Goal: Transaction & Acquisition: Purchase product/service

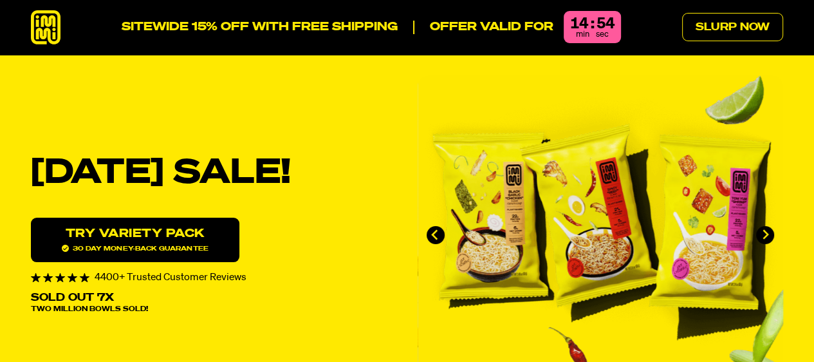
click at [152, 236] on link "Try variety Pack 30 day money-back guarantee" at bounding box center [135, 240] width 209 height 44
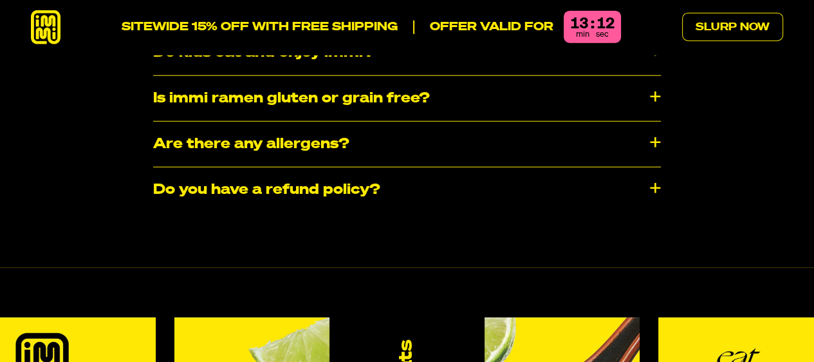
scroll to position [6814, 0]
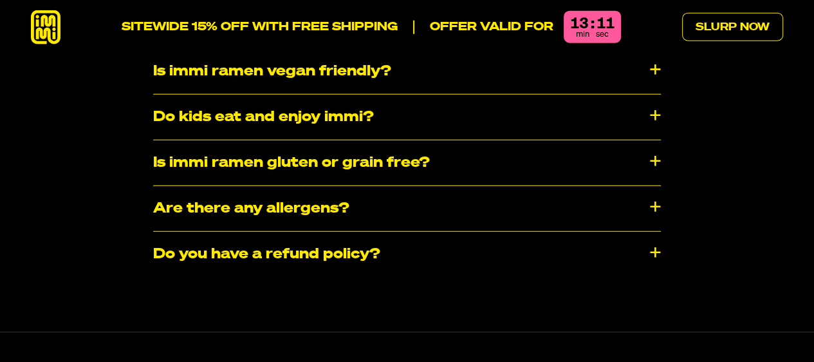
click at [654, 140] on div "Is immi ramen gluten or grain free?" at bounding box center [407, 162] width 508 height 45
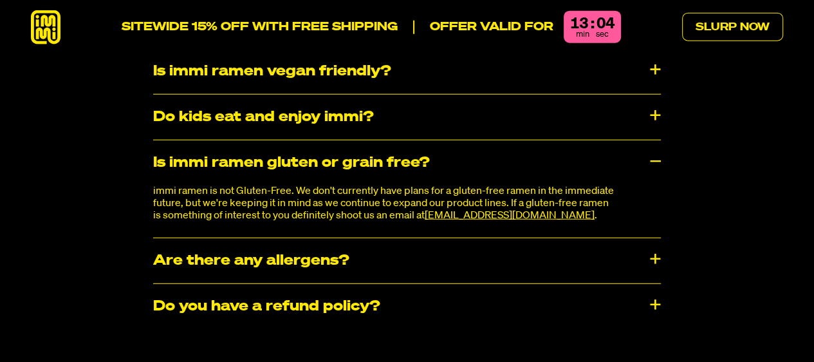
click at [654, 140] on div "Is immi ramen gluten or grain free?" at bounding box center [407, 162] width 508 height 45
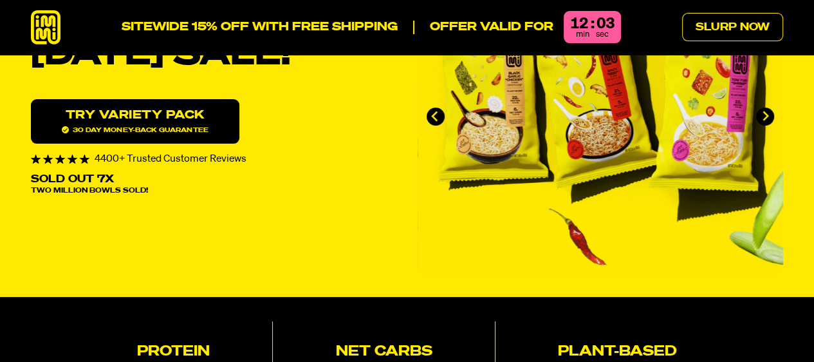
scroll to position [0, 0]
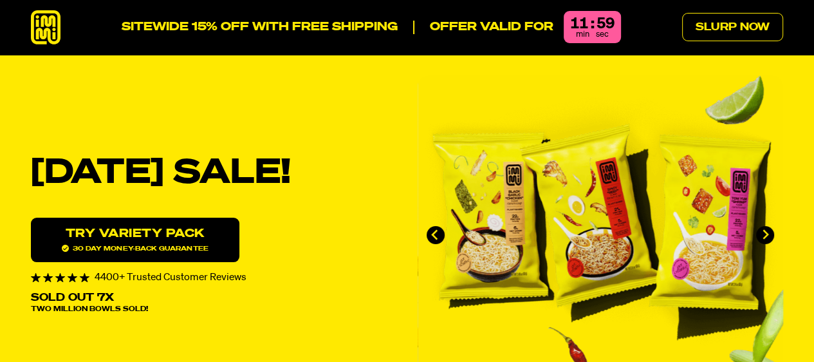
click at [603, 222] on img "1 of 4" at bounding box center [601, 234] width 366 height 319
click at [44, 25] on icon at bounding box center [46, 27] width 30 height 34
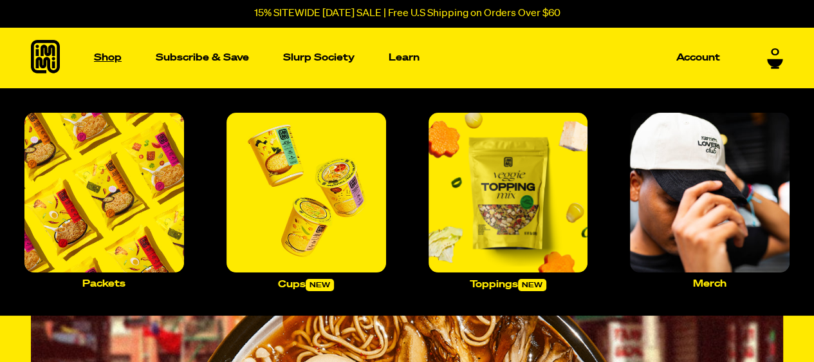
click at [104, 55] on p "Shop" at bounding box center [108, 58] width 28 height 10
click at [89, 176] on img "Main navigation" at bounding box center [104, 193] width 160 height 160
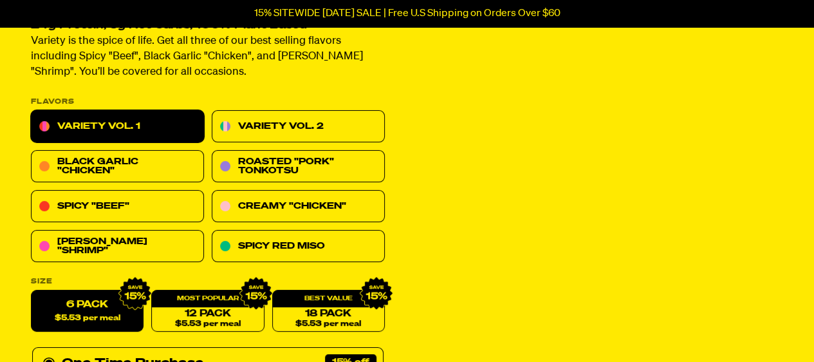
scroll to position [258, 0]
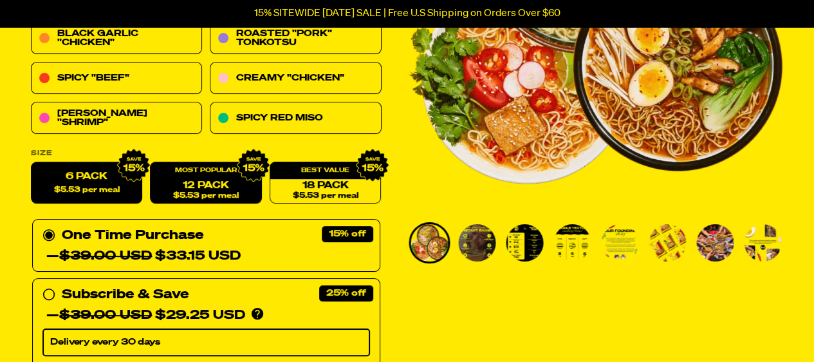
click at [203, 189] on link "12 Pack $5.53 per meal" at bounding box center [205, 183] width 111 height 42
radio input "false"
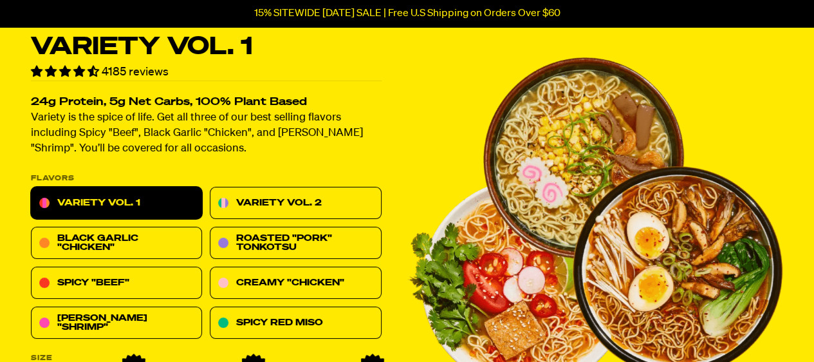
scroll to position [0, 0]
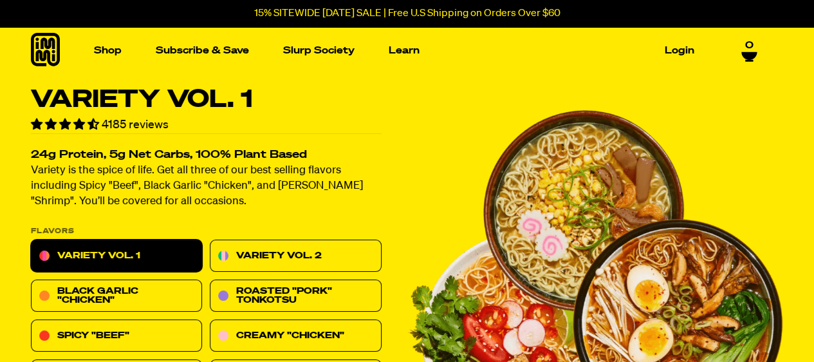
click at [46, 46] on icon at bounding box center [45, 49] width 29 height 33
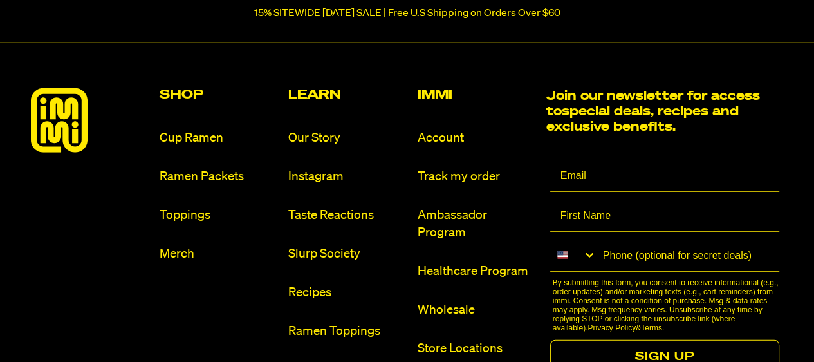
scroll to position [6953, 0]
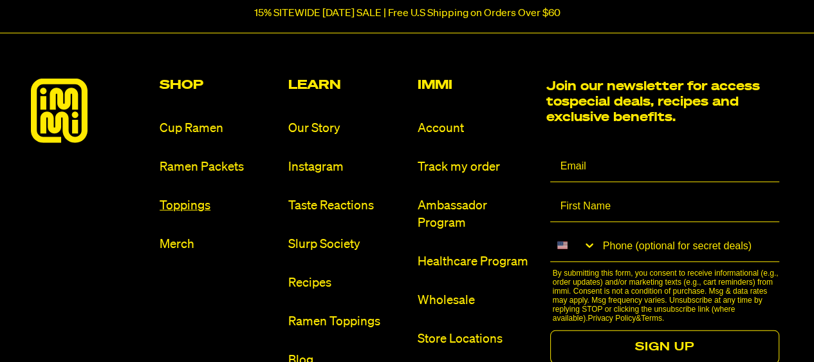
click at [175, 197] on link "Toppings" at bounding box center [219, 205] width 118 height 17
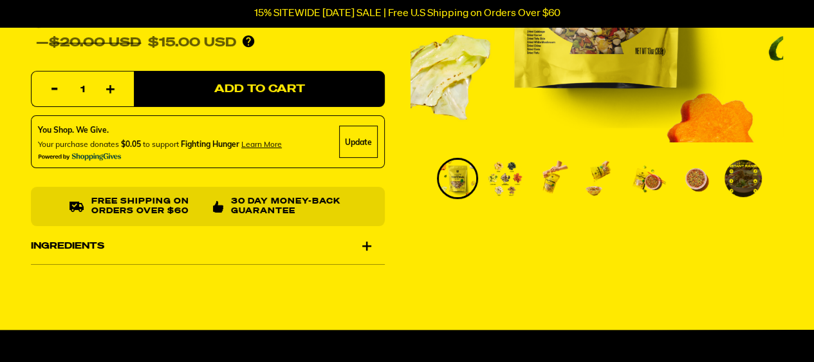
scroll to position [322, 0]
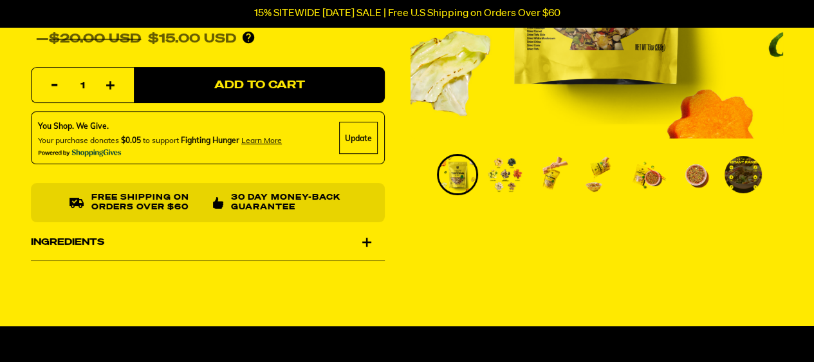
click at [505, 174] on img "Go to slide 2" at bounding box center [505, 174] width 37 height 37
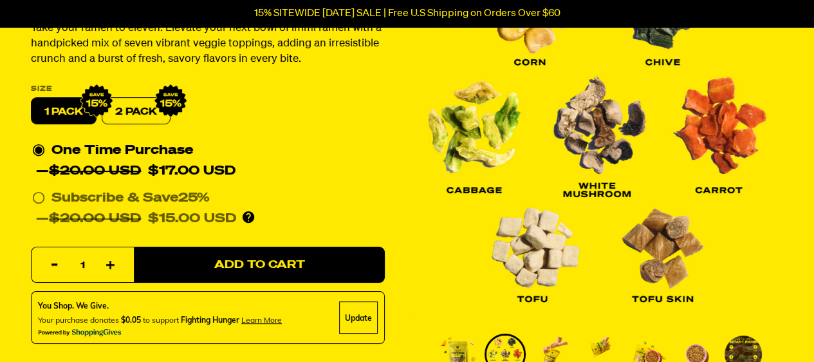
scroll to position [0, 0]
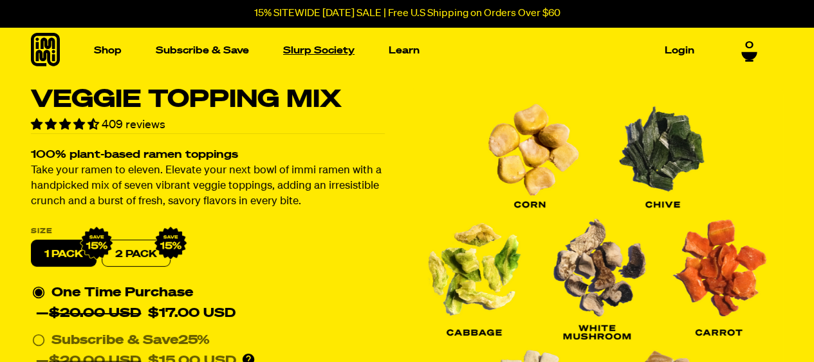
click at [312, 53] on link "Slurp Society" at bounding box center [319, 51] width 82 height 20
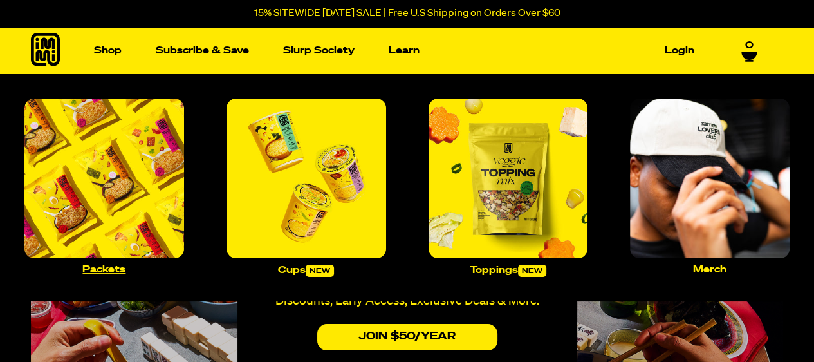
click at [93, 169] on img "Main navigation" at bounding box center [104, 179] width 160 height 160
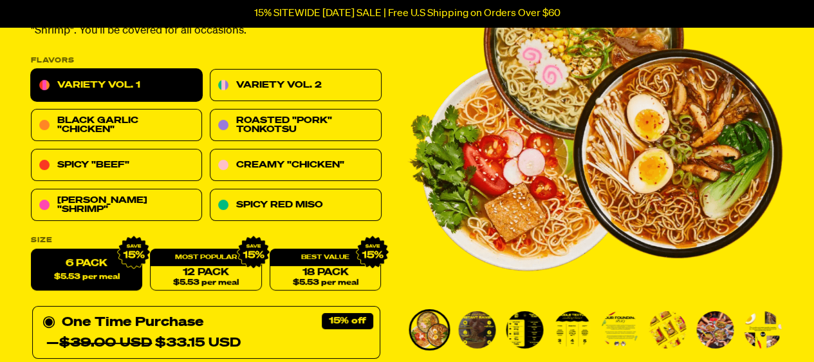
scroll to position [193, 0]
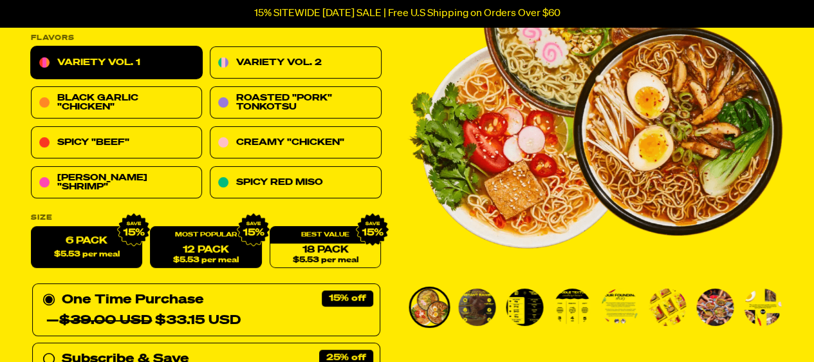
click at [181, 258] on span "$5.53 per meal" at bounding box center [206, 260] width 66 height 8
radio input "false"
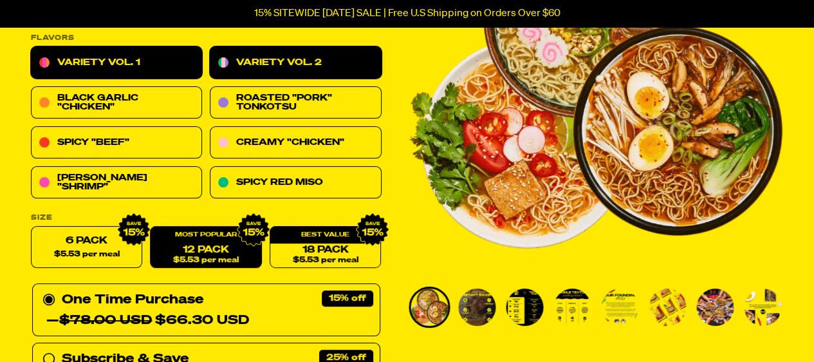
click at [286, 58] on link "Variety Vol. 2" at bounding box center [295, 63] width 171 height 32
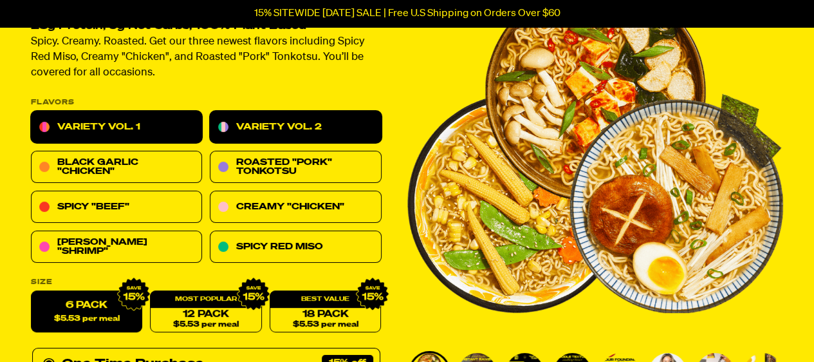
click at [103, 121] on link "Variety Vol. 1" at bounding box center [116, 127] width 171 height 32
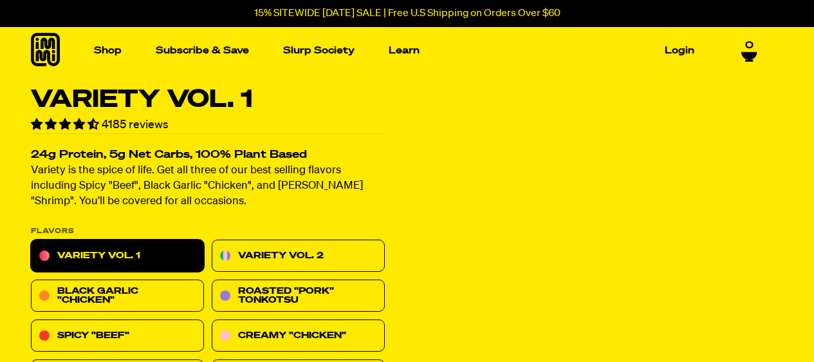
radio input "false"
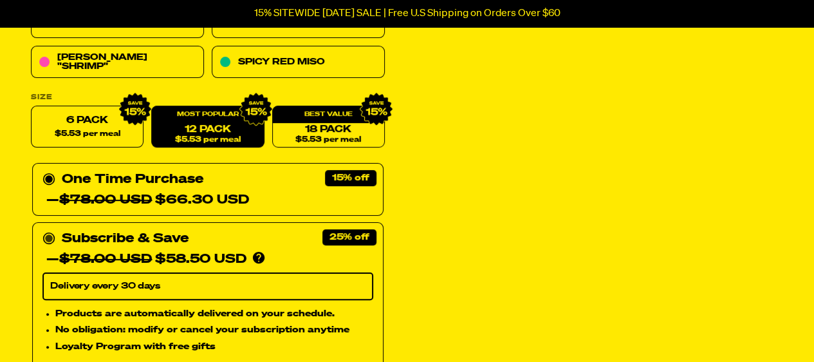
scroll to position [322, 0]
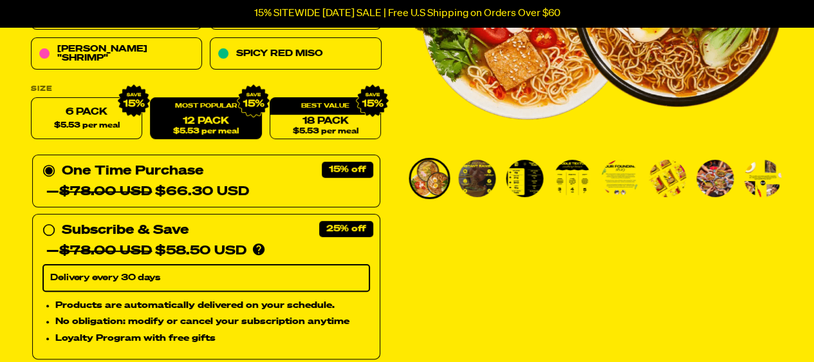
click at [280, 174] on div "One Time Purchase — $78.00 USD $66.30 USD" at bounding box center [206, 181] width 328 height 41
click at [51, 161] on input "One Time Purchase — $78.00 USD $66.30 USD" at bounding box center [46, 161] width 8 height 0
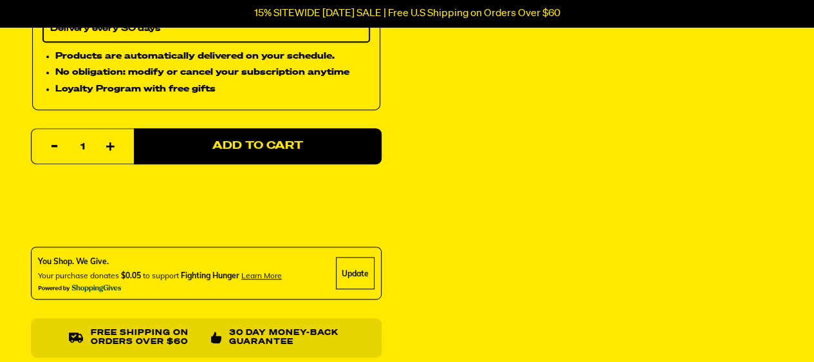
scroll to position [579, 0]
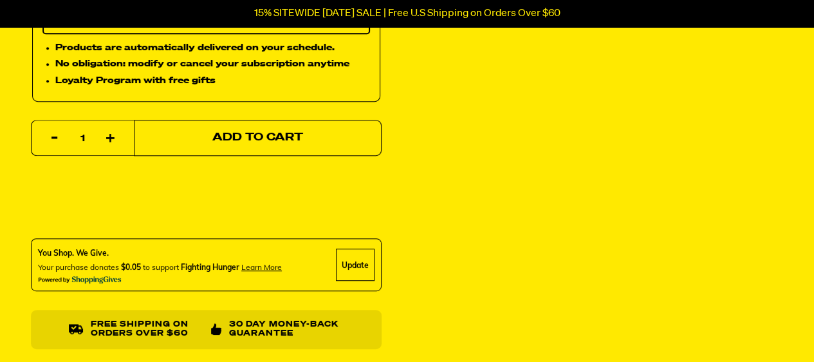
click at [241, 146] on button "Add to Cart" at bounding box center [258, 138] width 248 height 36
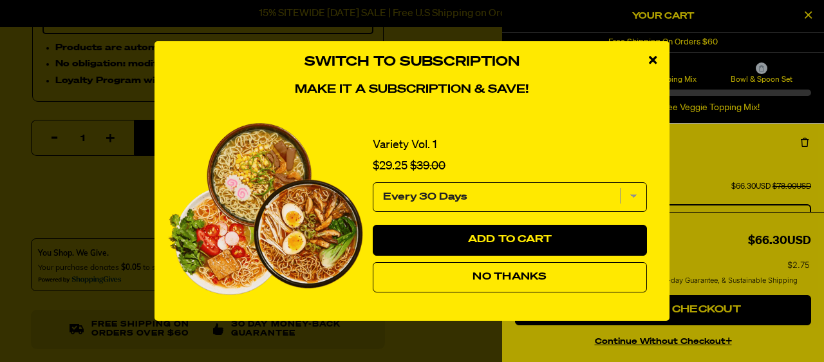
click at [498, 275] on span "No Thanks" at bounding box center [510, 277] width 74 height 10
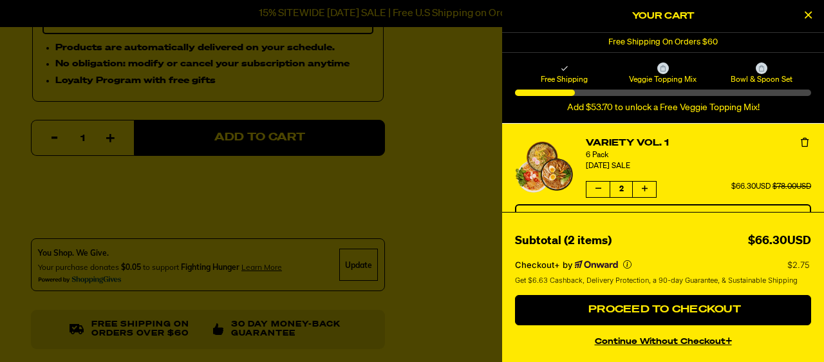
click at [475, 147] on div at bounding box center [412, 181] width 824 height 362
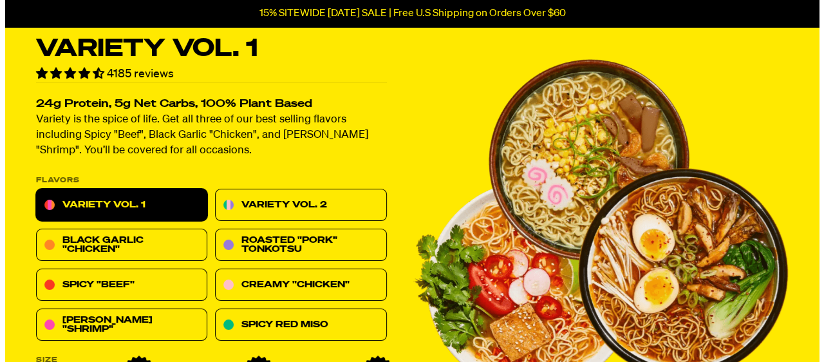
scroll to position [0, 0]
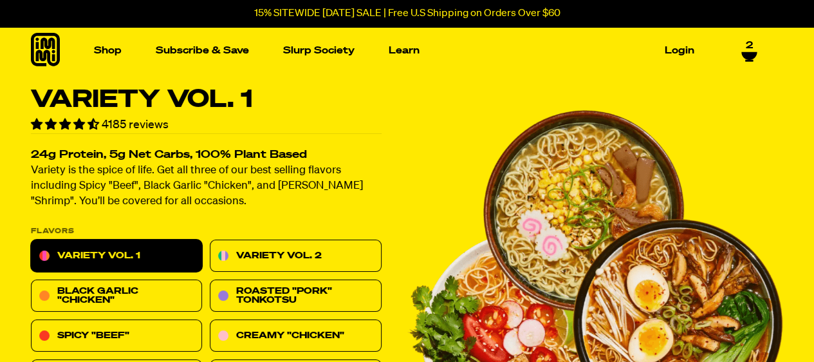
click at [751, 52] on icon at bounding box center [750, 57] width 16 height 10
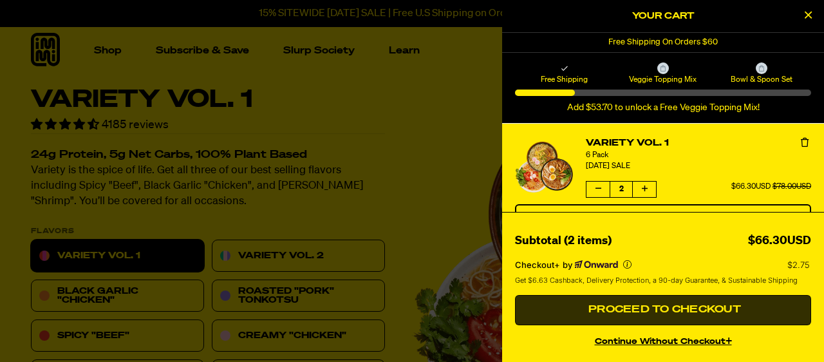
click at [654, 314] on span "Proceed to Checkout" at bounding box center [663, 310] width 156 height 10
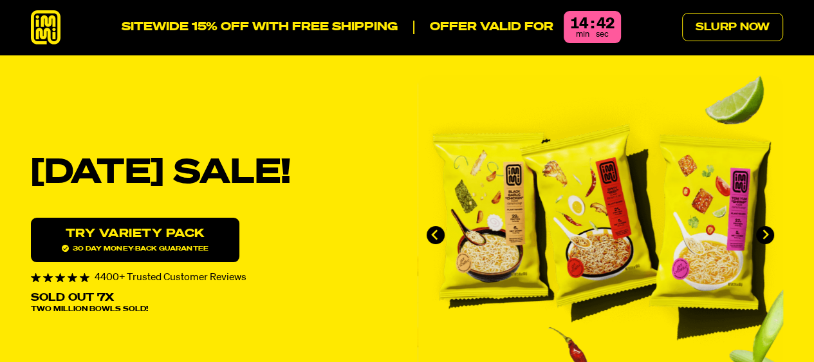
click at [144, 240] on link "Try variety Pack 30 day money-back guarantee" at bounding box center [135, 240] width 209 height 44
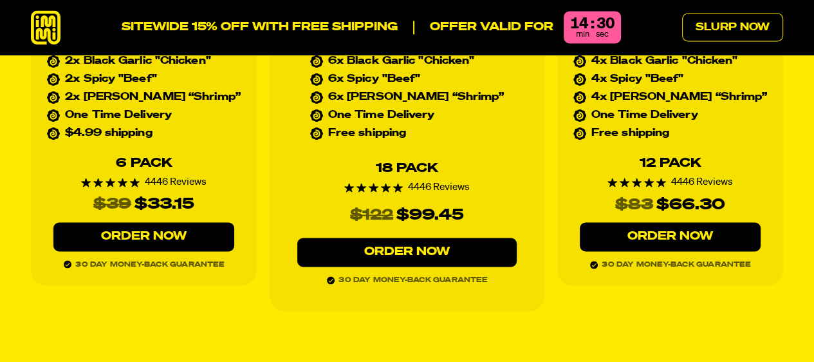
scroll to position [5774, 0]
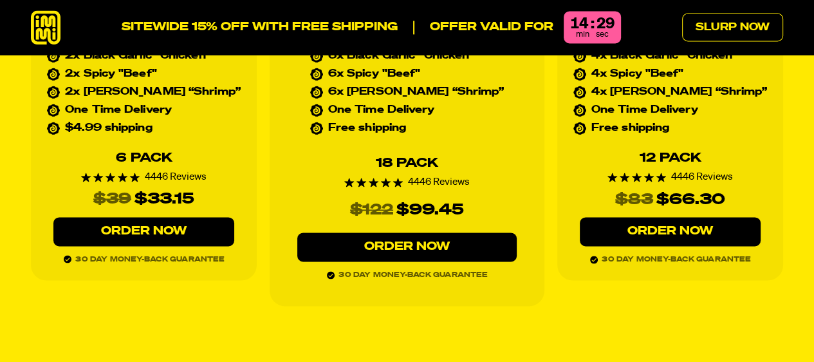
click at [672, 217] on link "Order Now" at bounding box center [670, 231] width 181 height 29
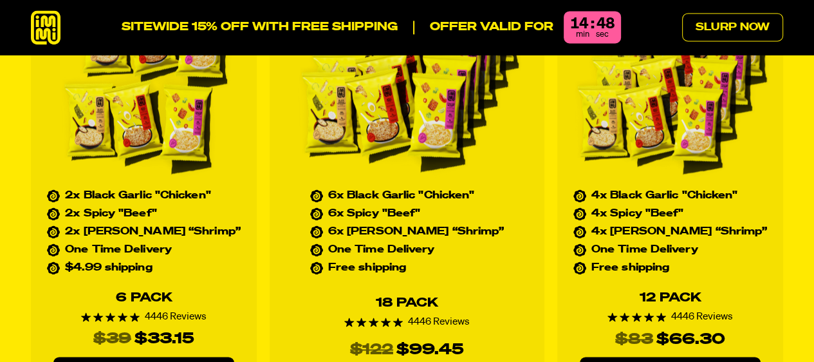
scroll to position [5645, 0]
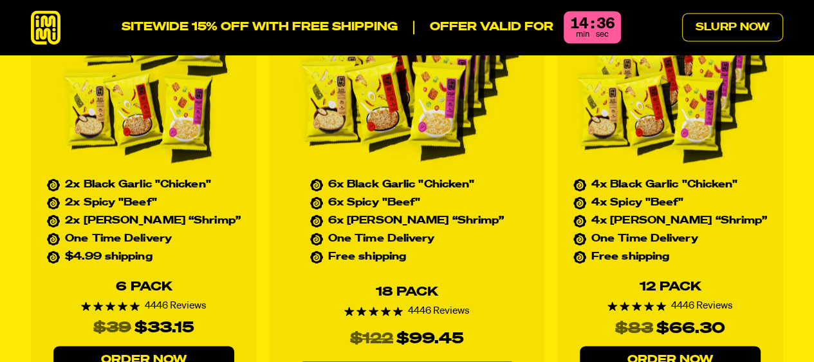
click at [140, 346] on link "Order Now" at bounding box center [143, 360] width 181 height 29
